Goal: Use online tool/utility

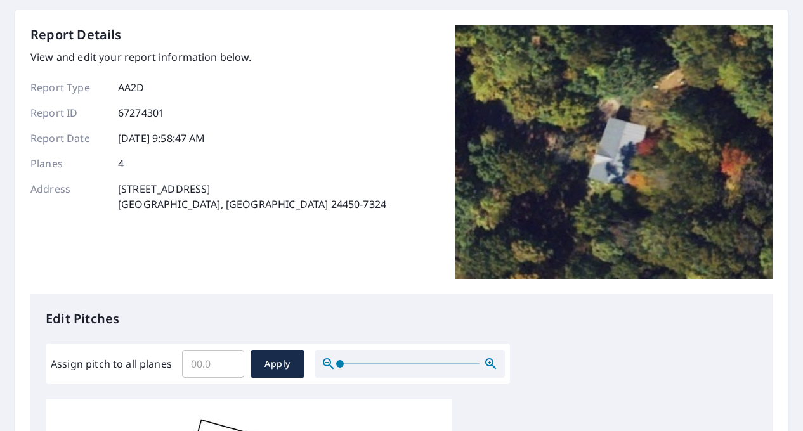
scroll to position [317, 0]
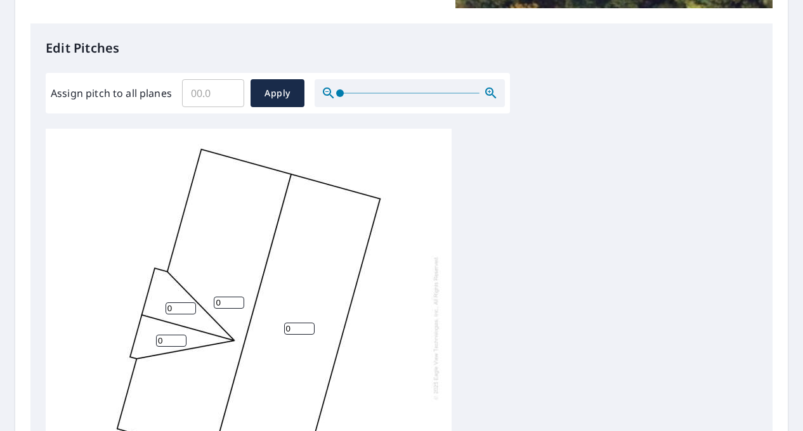
click at [227, 299] on input "0" at bounding box center [229, 303] width 30 height 12
type input "02.5"
click at [299, 330] on input "0" at bounding box center [299, 329] width 30 height 12
type input "02.5"
click at [174, 310] on input "0" at bounding box center [181, 309] width 30 height 12
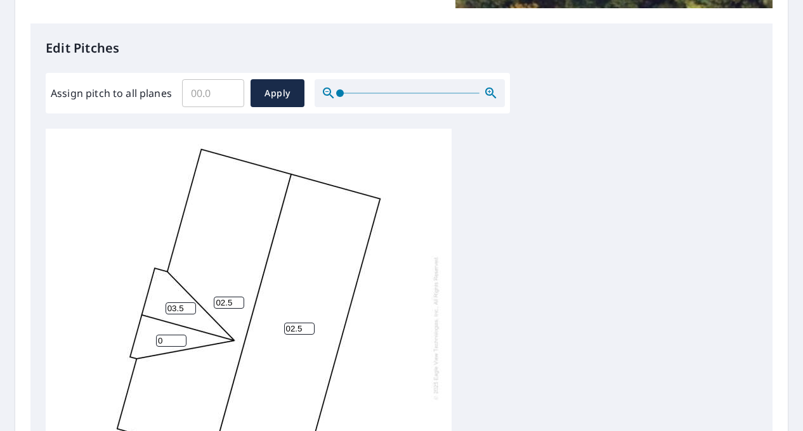
type input "03.5"
type input "3.5"
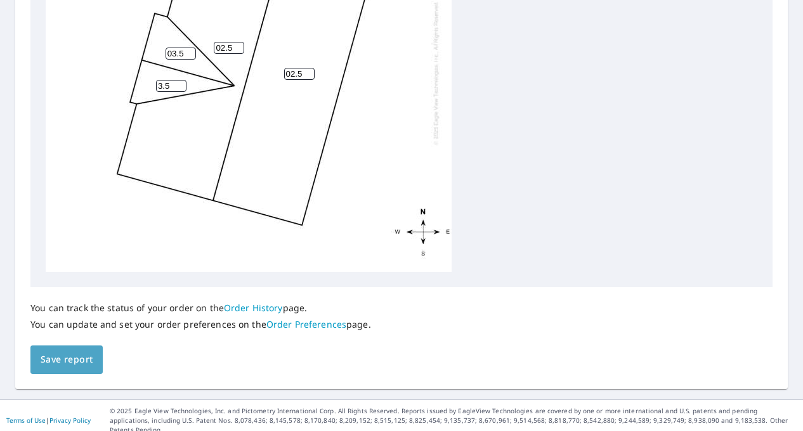
click at [62, 358] on span "Save report" at bounding box center [67, 360] width 52 height 16
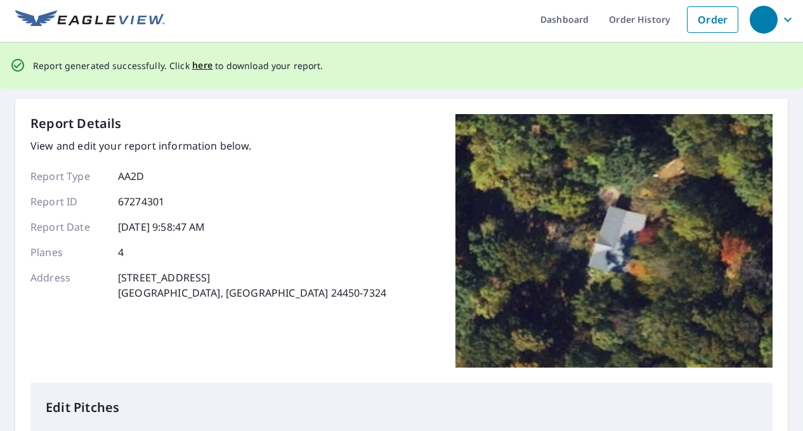
scroll to position [0, 0]
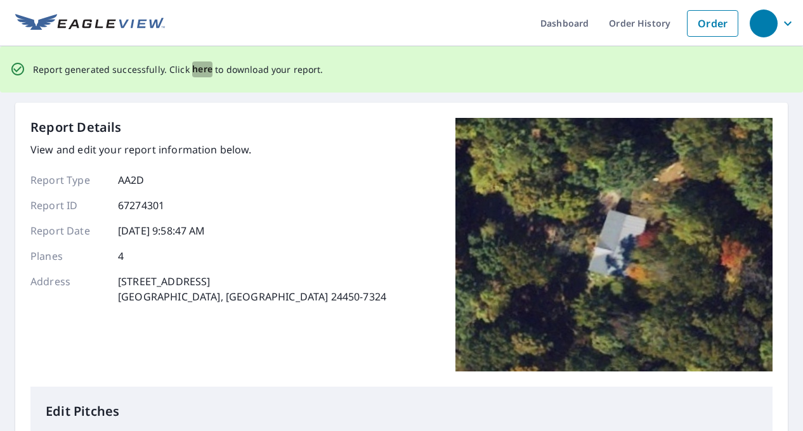
click at [197, 69] on span "here" at bounding box center [202, 70] width 21 height 16
